Goal: Go to known website: Access a specific website the user already knows

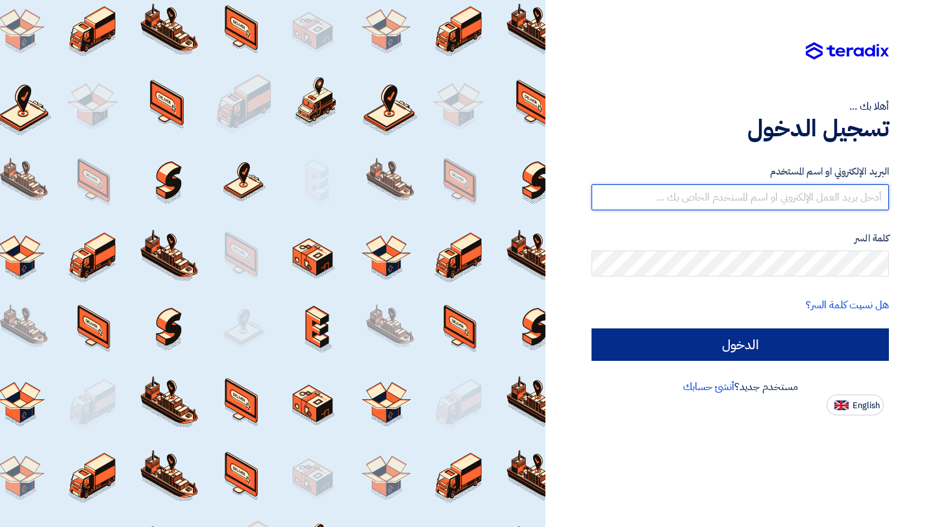
type input "samia@inconceptsa.com"
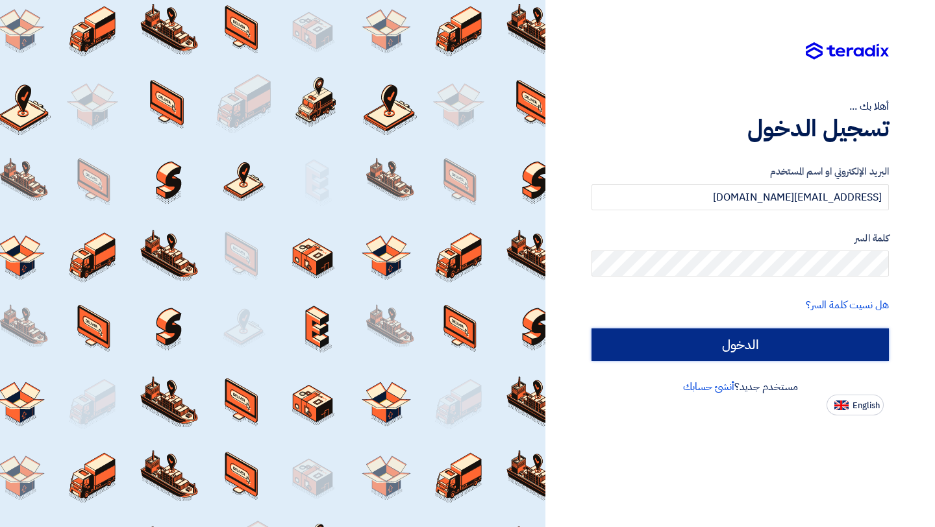
click at [715, 350] on input "الدخول" at bounding box center [740, 345] width 297 height 32
